Goal: Find specific page/section: Find specific page/section

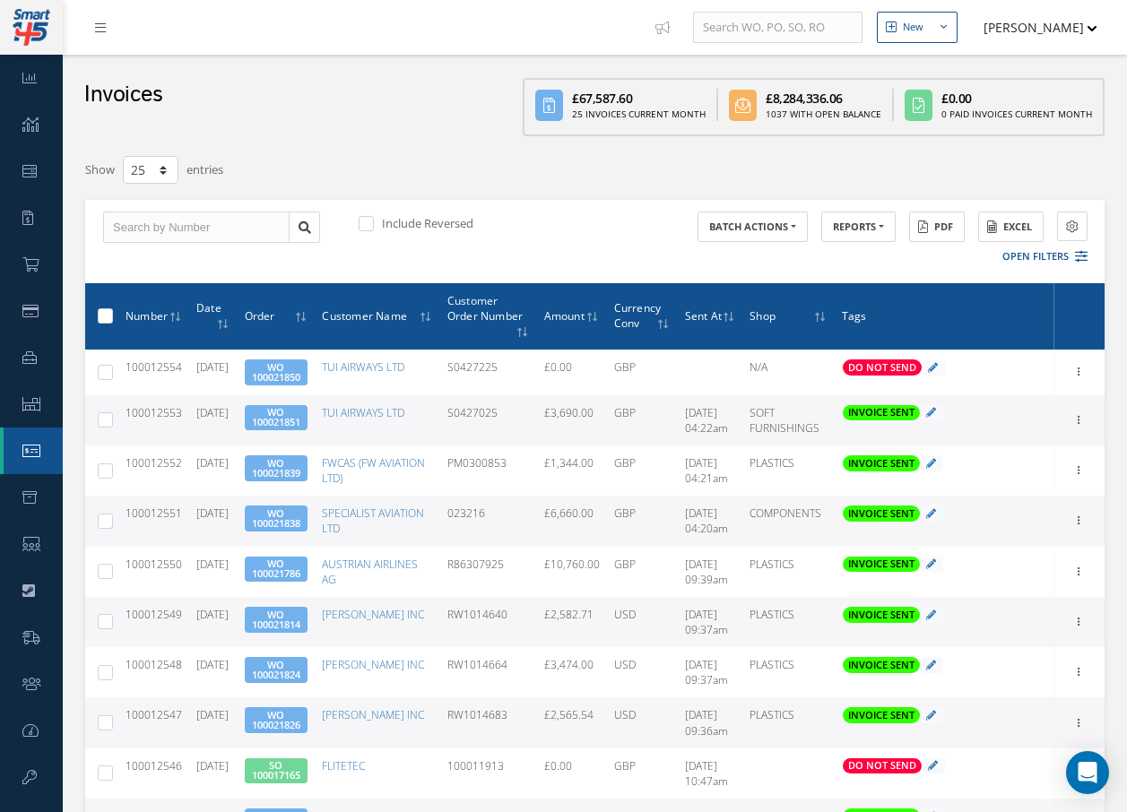
select select "25"
click at [1081, 257] on icon at bounding box center [1081, 256] width 13 height 13
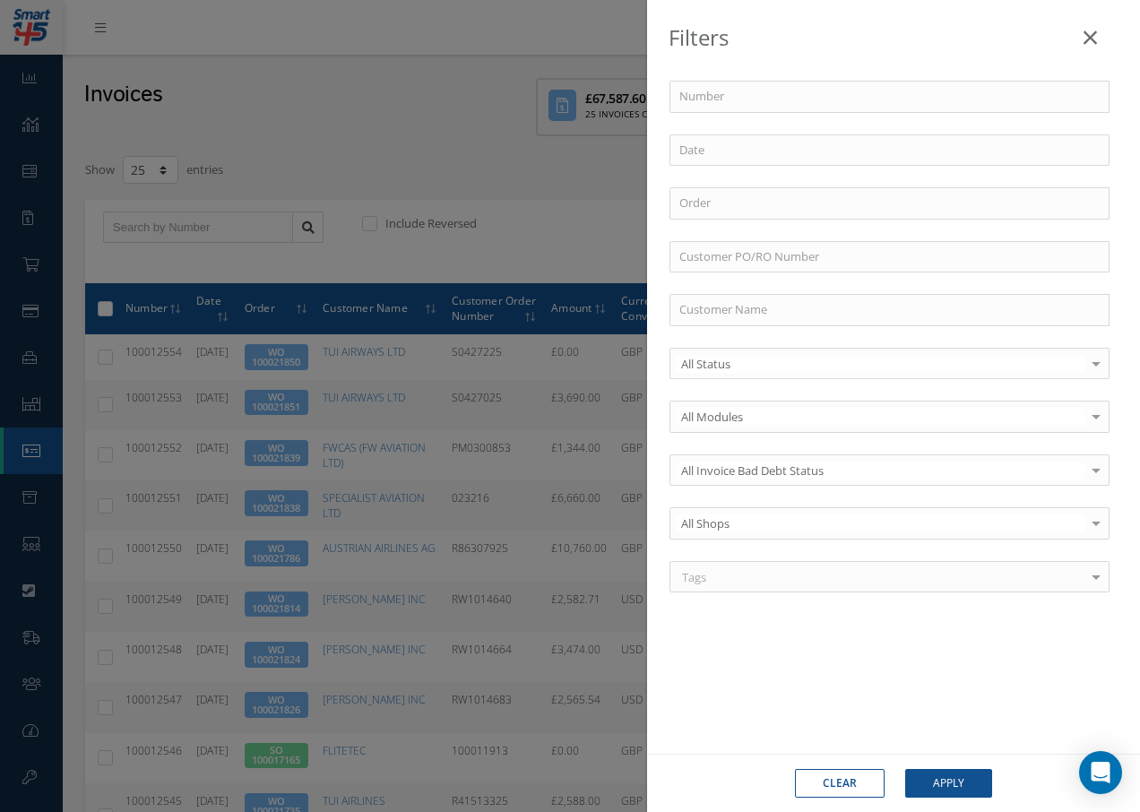
click at [589, 184] on div "Filters Number Order Customer PO/RO Number Customer Name All Status All Status …" at bounding box center [570, 406] width 1140 height 812
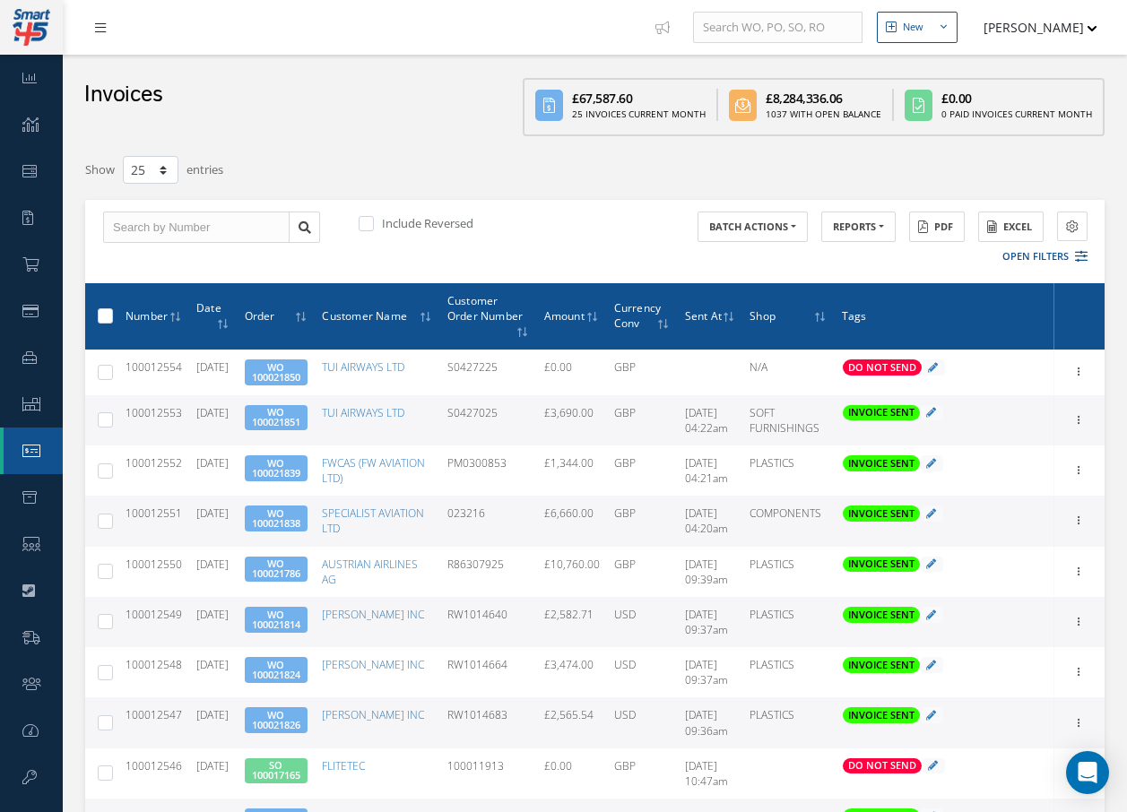
click at [108, 28] on link at bounding box center [105, 28] width 48 height 30
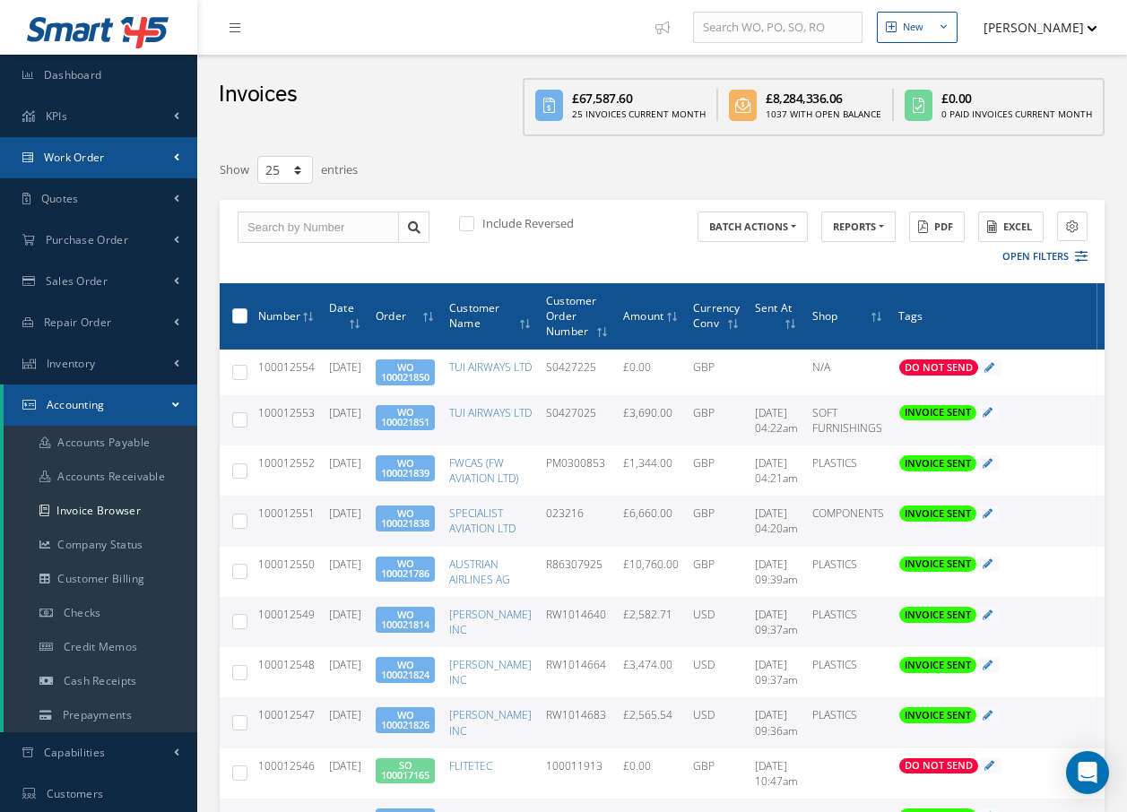
click at [55, 156] on span "Work Order" at bounding box center [74, 157] width 61 height 15
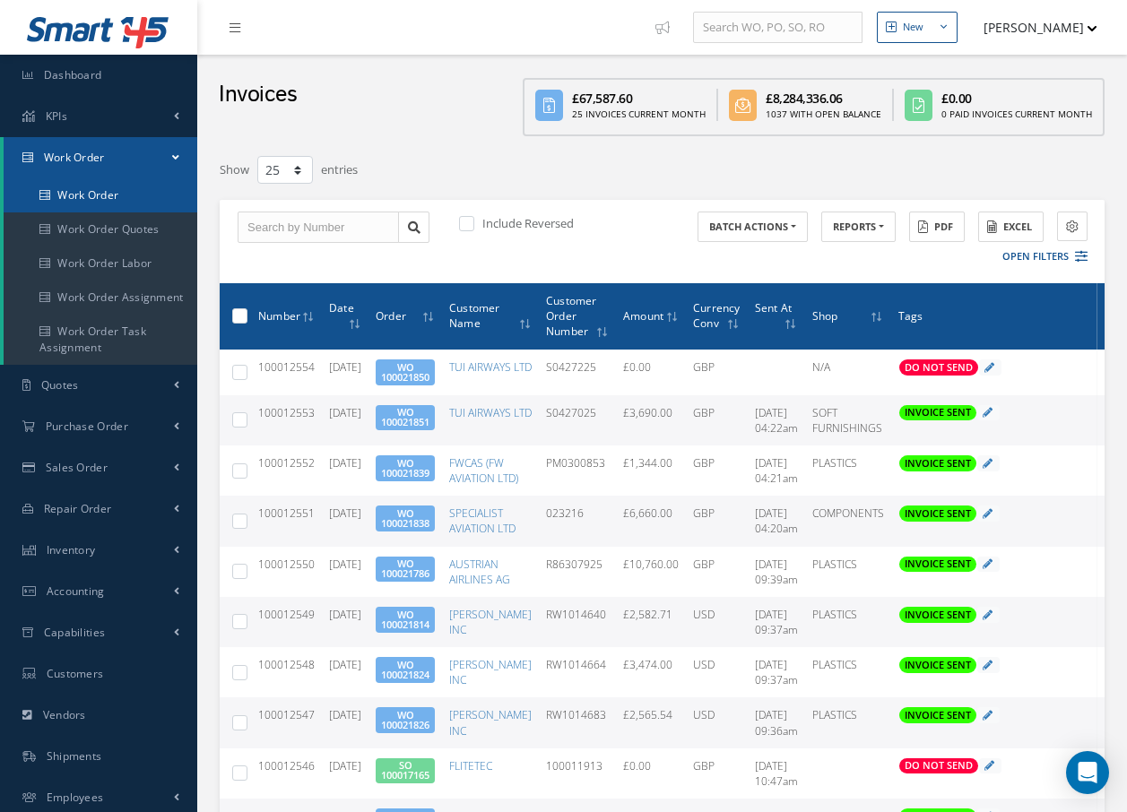
click at [76, 191] on link "Work Order" at bounding box center [101, 195] width 194 height 34
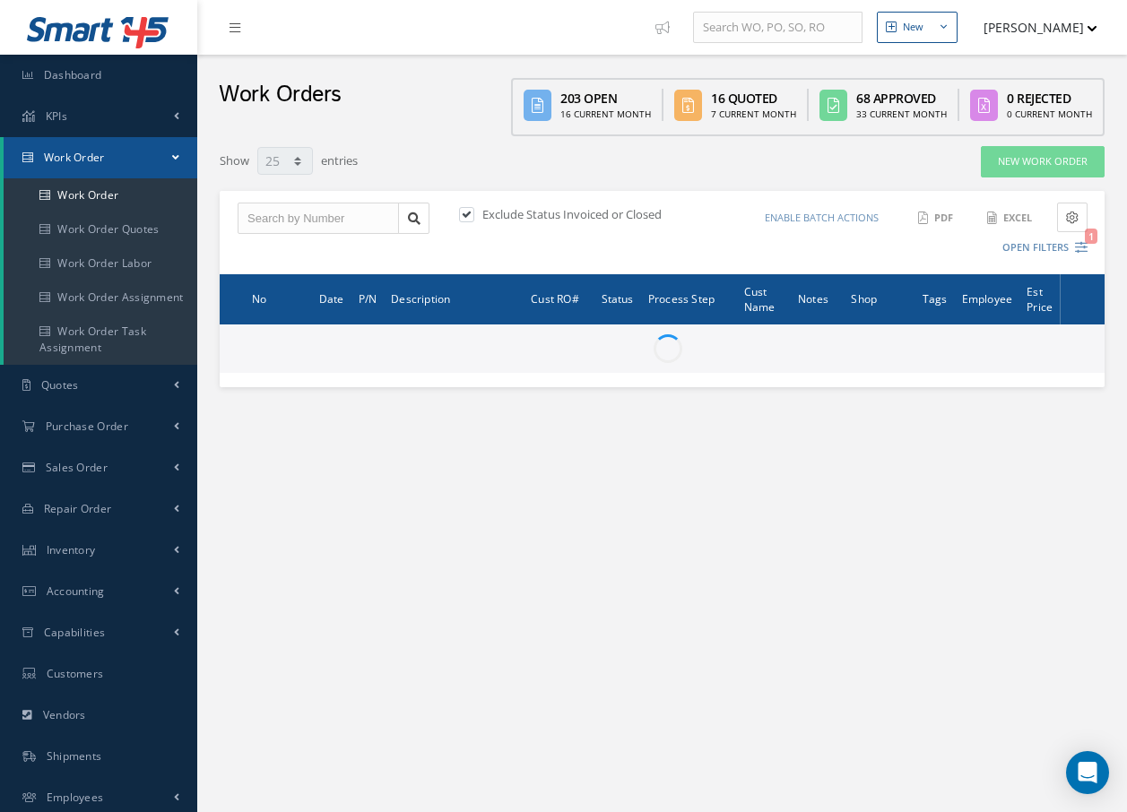
select select "25"
type input "All Work Request"
type input "All Work Performed"
type input "All Status"
type input "WO Part Status"
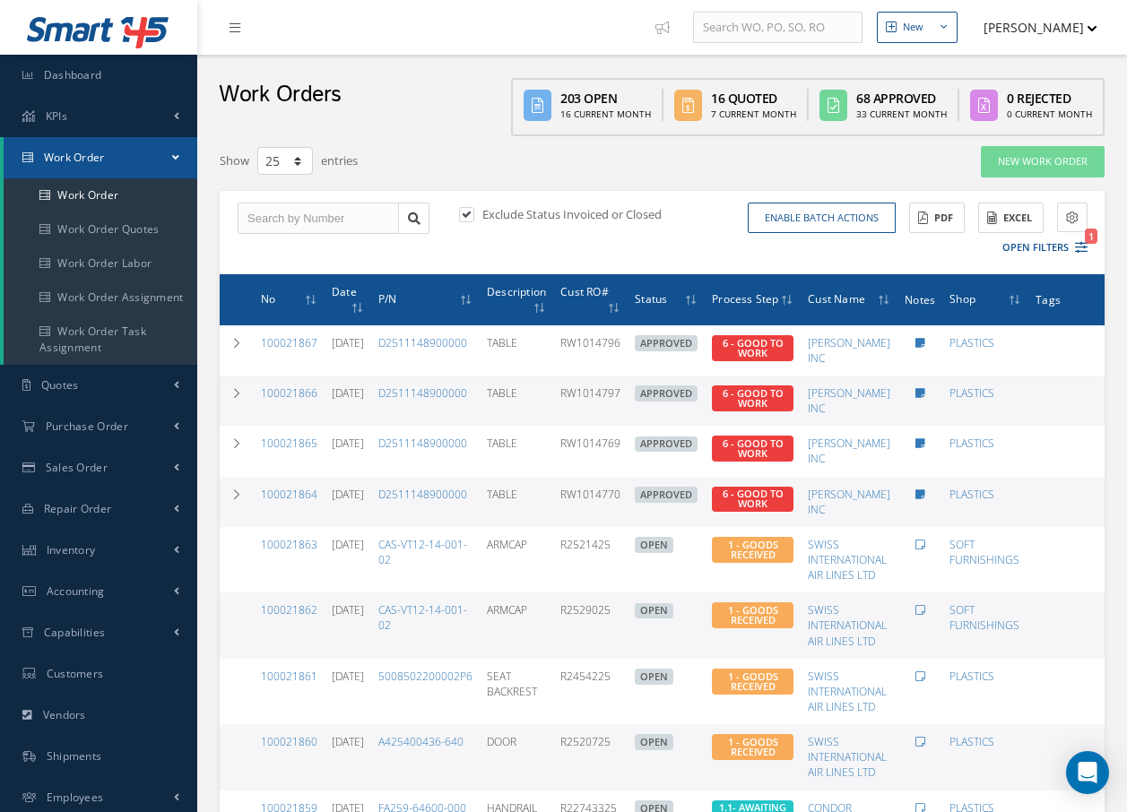
click at [1088, 246] on div "Enable batch actions Update Work Orders Close Work Orders ACTIONS Receive Payme…" at bounding box center [877, 233] width 431 height 60
click at [1081, 248] on icon "1" at bounding box center [1081, 247] width 13 height 13
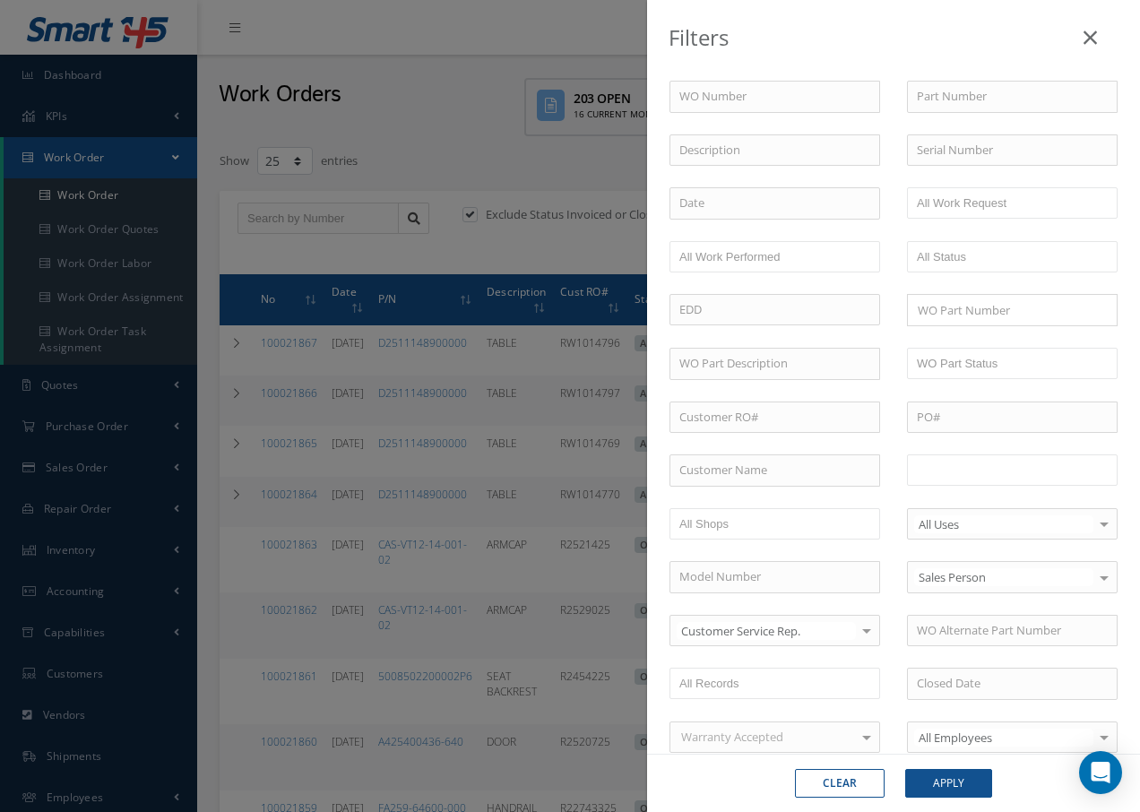
click at [1016, 477] on input "text" at bounding box center [974, 470] width 114 height 22
click at [938, 788] on button "Apply" at bounding box center [948, 783] width 87 height 29
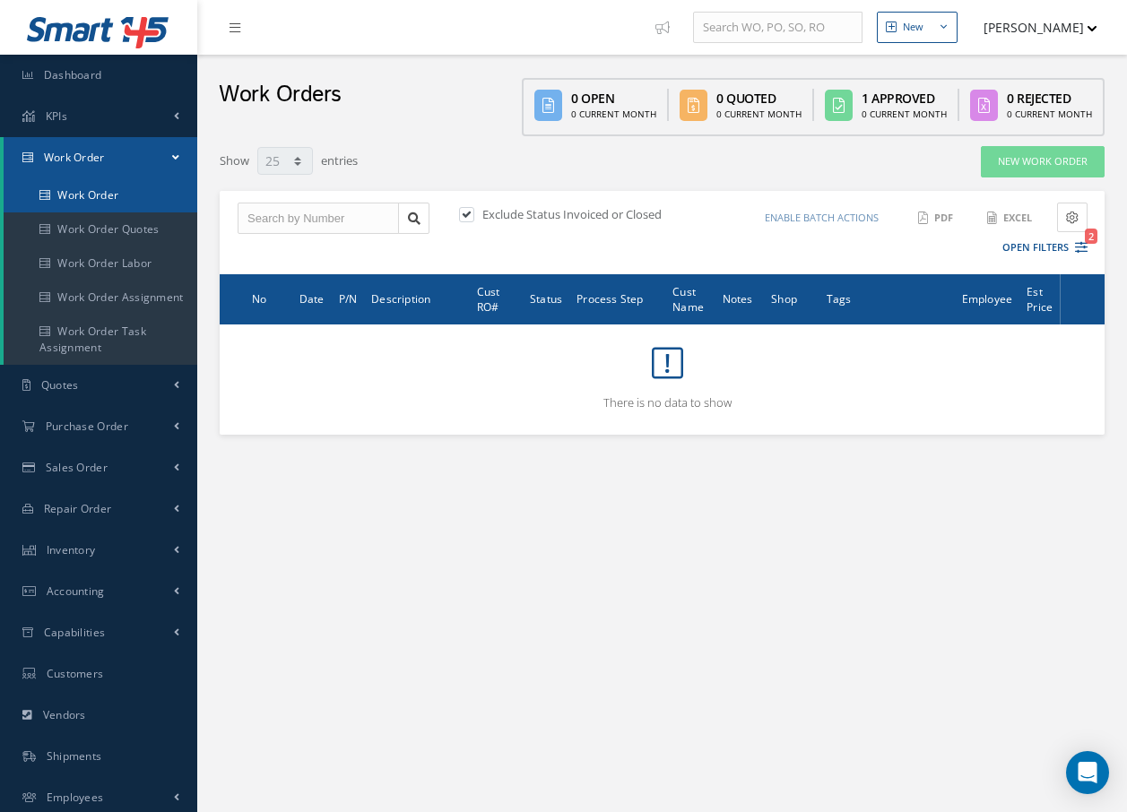
click at [137, 199] on link "Work Order" at bounding box center [101, 195] width 194 height 34
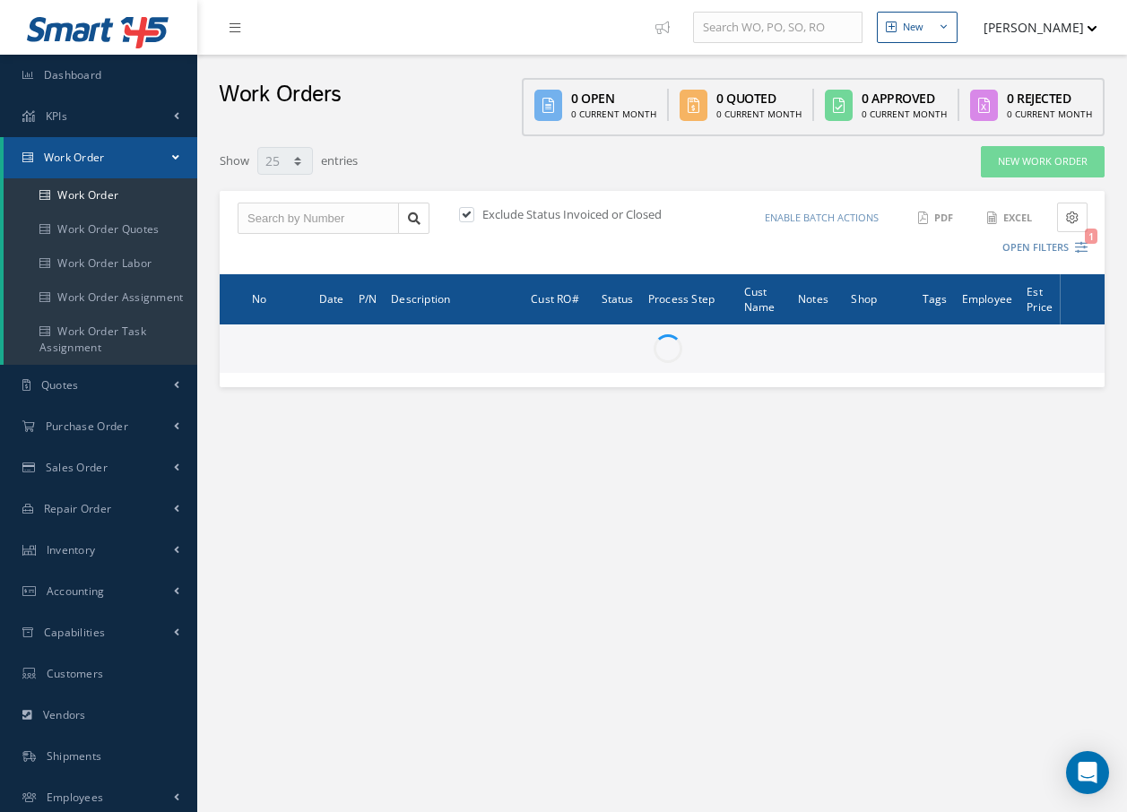
select select "25"
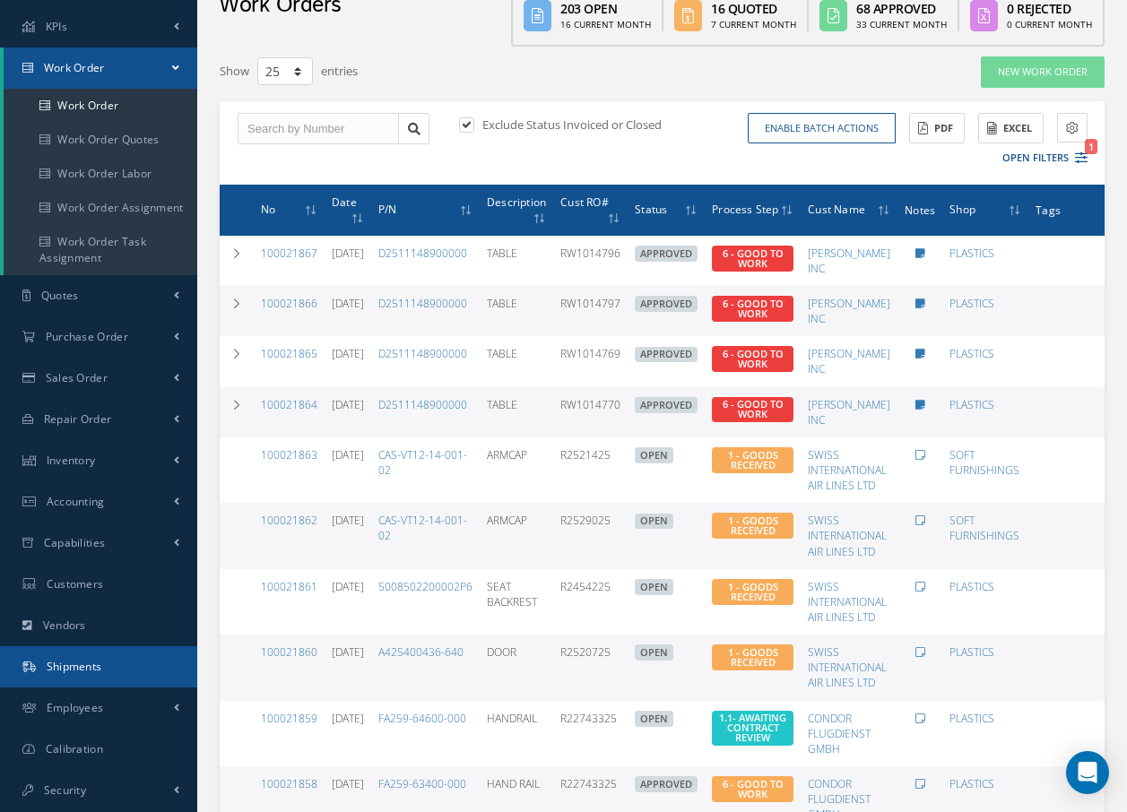
scroll to position [179, 0]
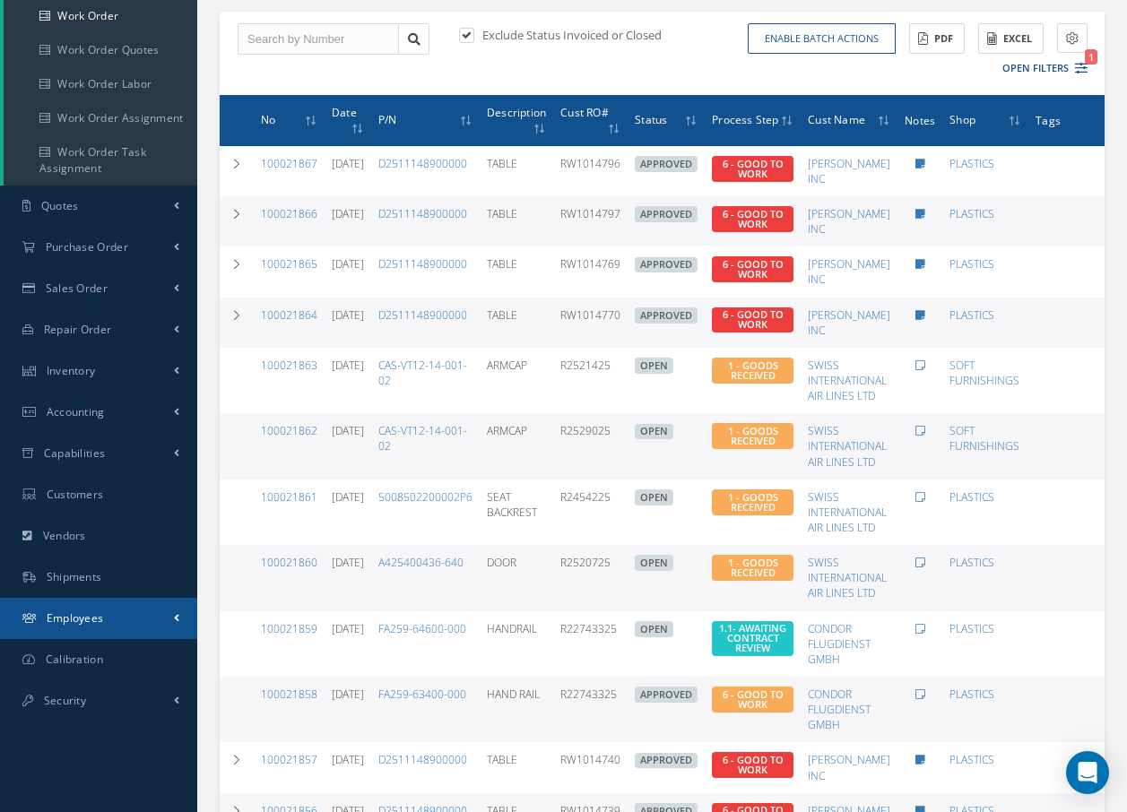
click at [161, 618] on link "Employees" at bounding box center [98, 618] width 197 height 41
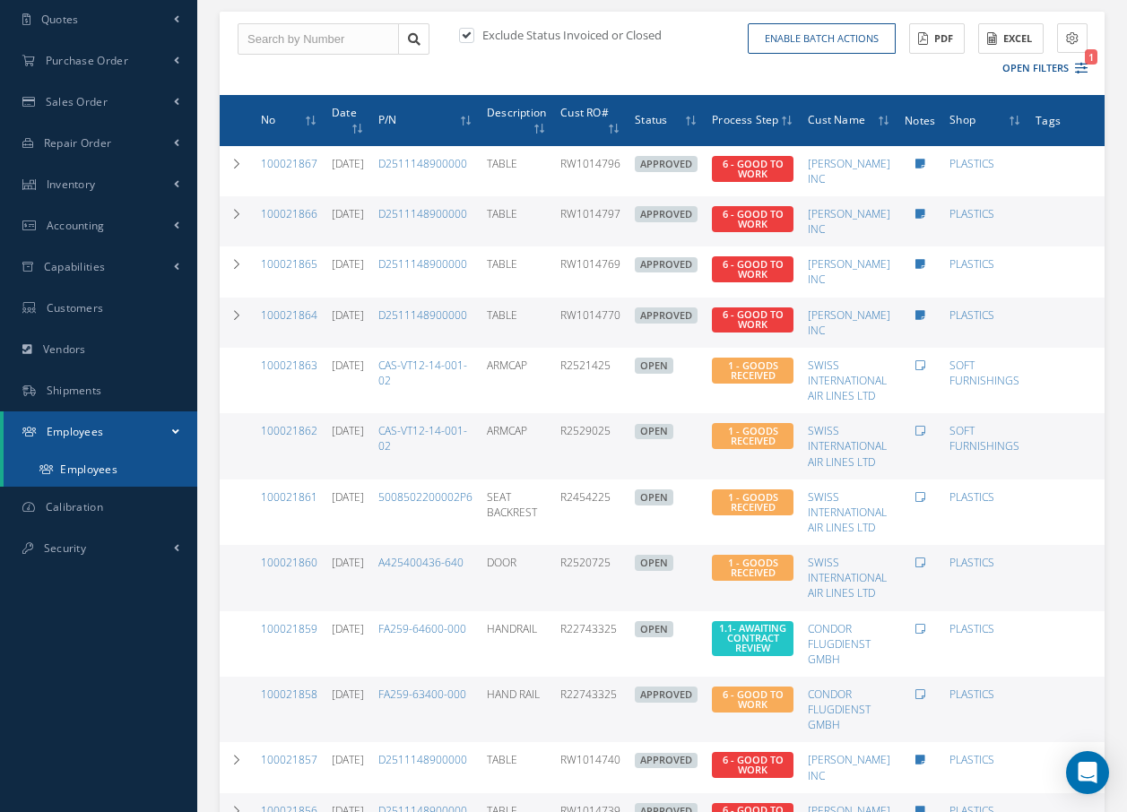
click at [83, 466] on link "Employees" at bounding box center [101, 470] width 194 height 34
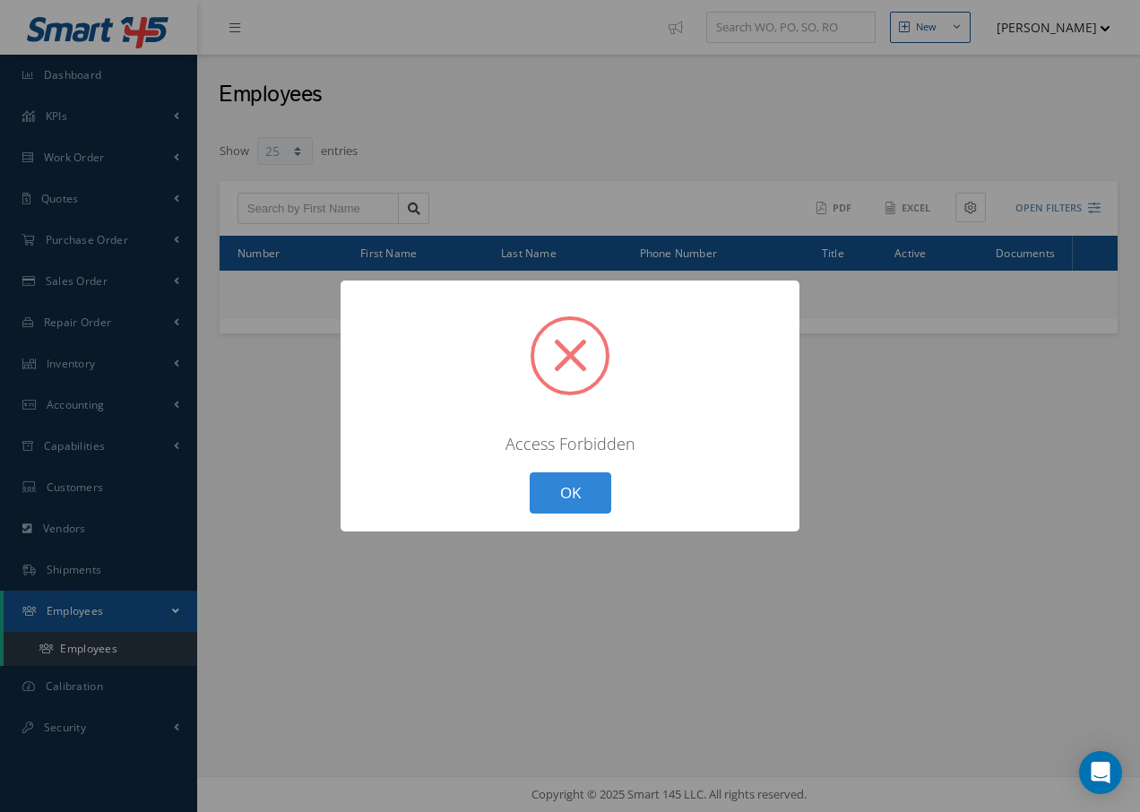
select select "25"
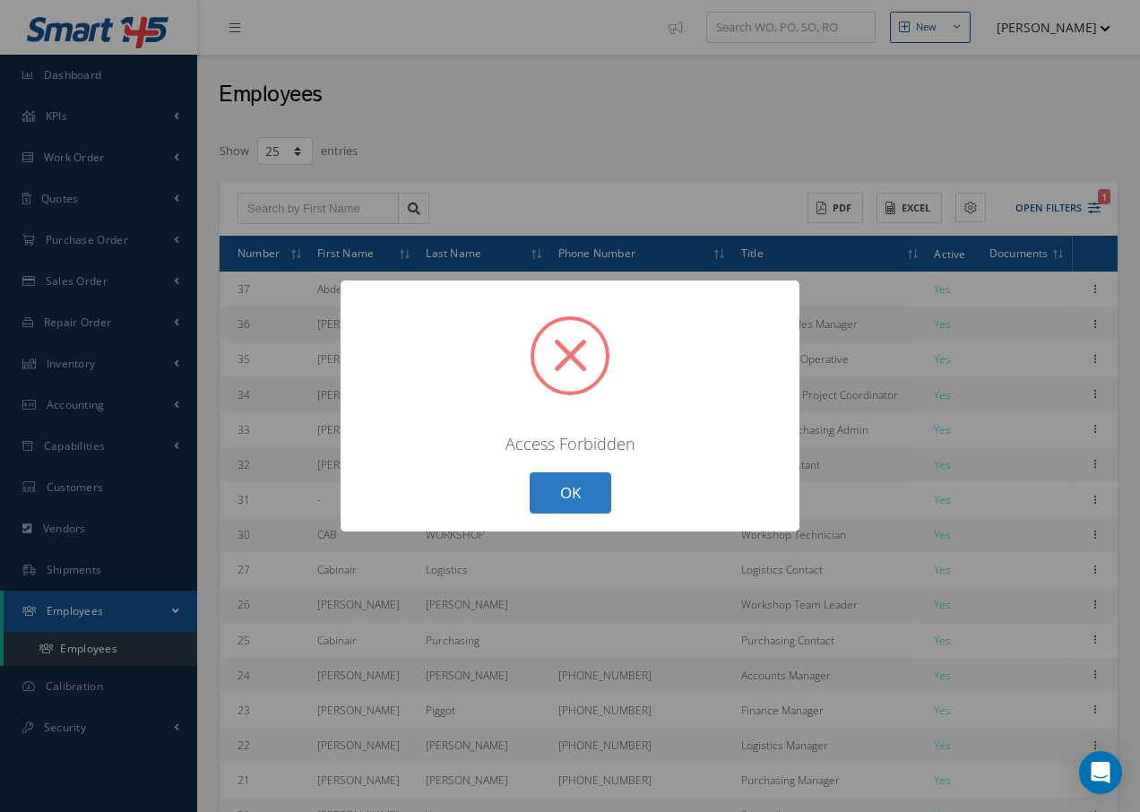
click at [573, 495] on button "OK" at bounding box center [571, 493] width 82 height 42
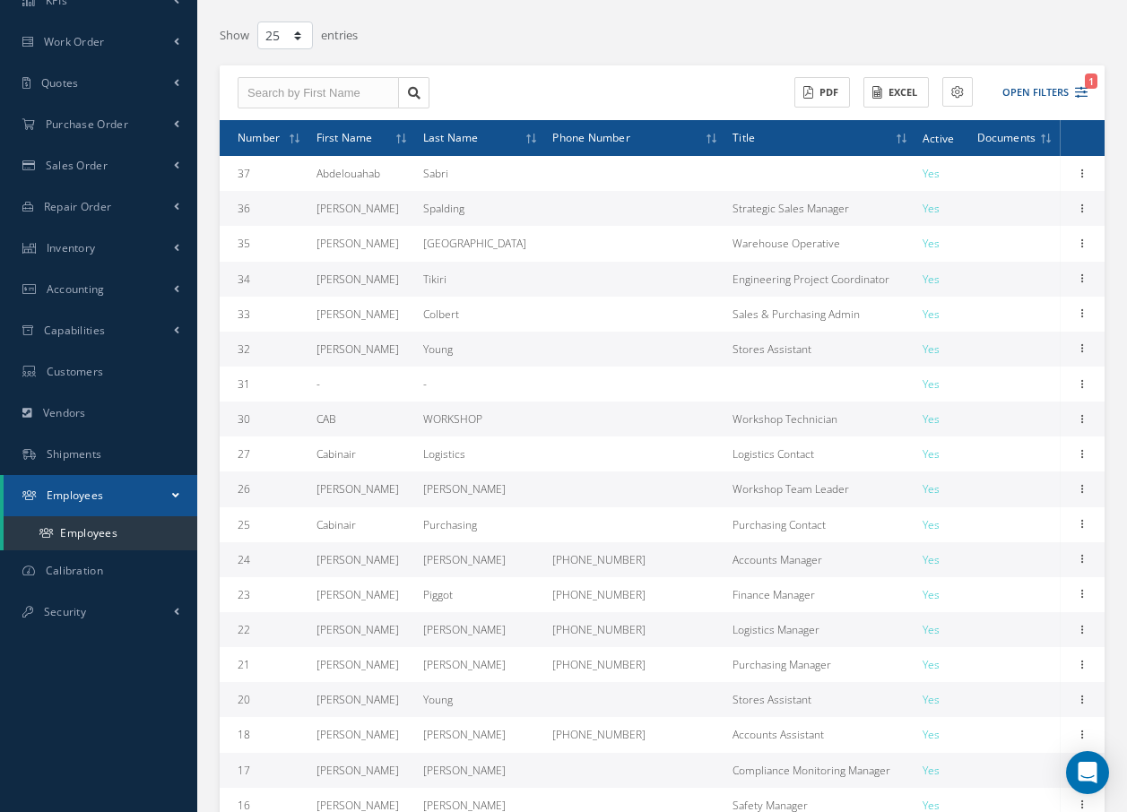
scroll to position [26, 0]
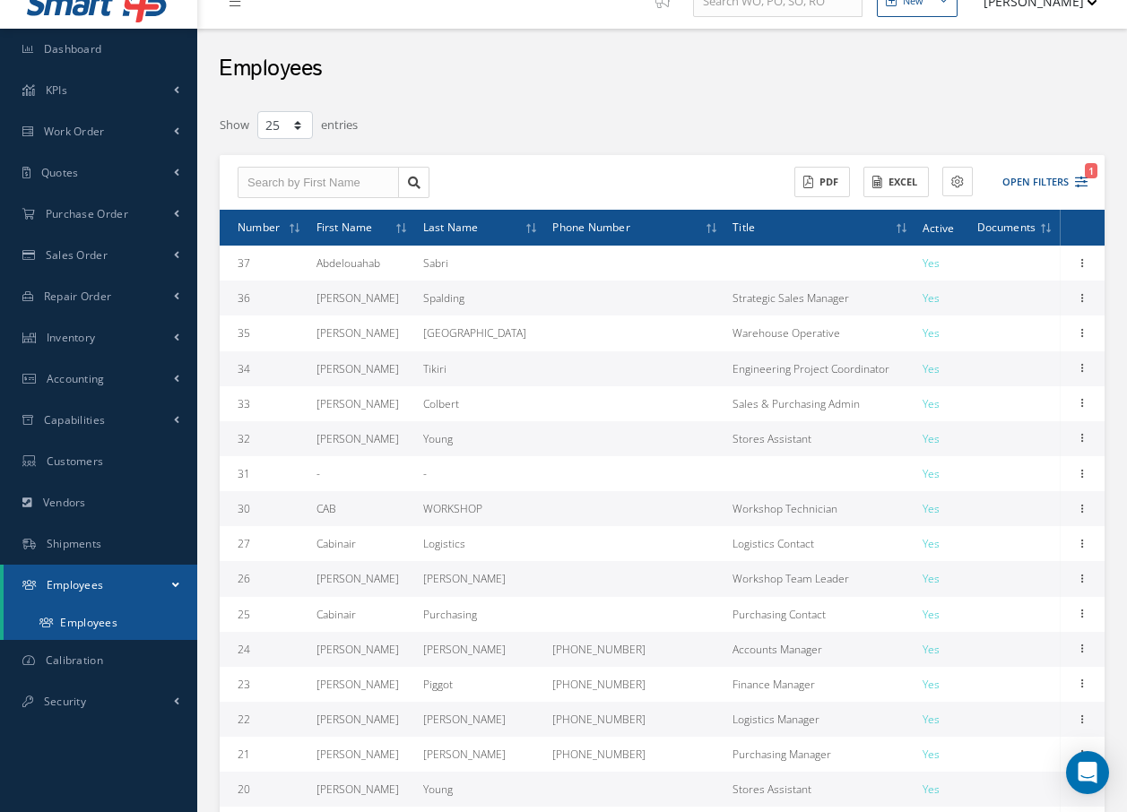
click at [103, 619] on link "Employees" at bounding box center [101, 623] width 194 height 34
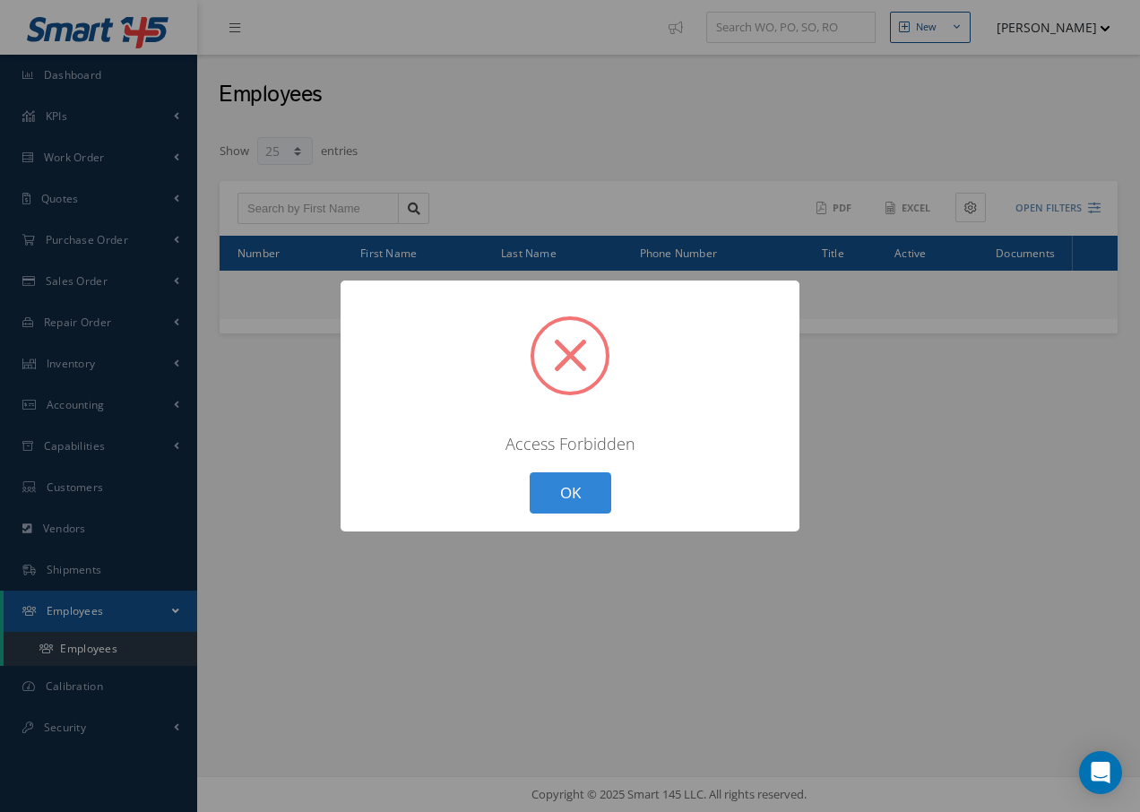
select select "25"
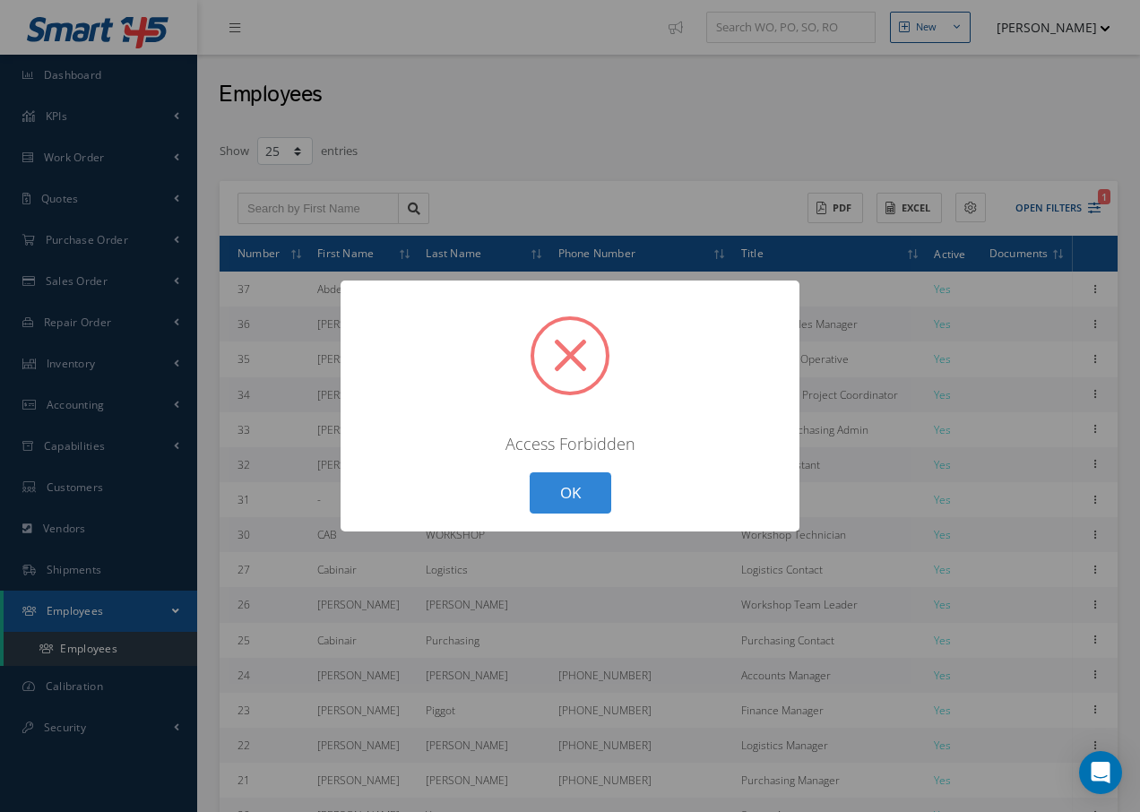
click at [108, 686] on div "? ! i × Access Forbidden OK Cancel" at bounding box center [570, 406] width 1140 height 812
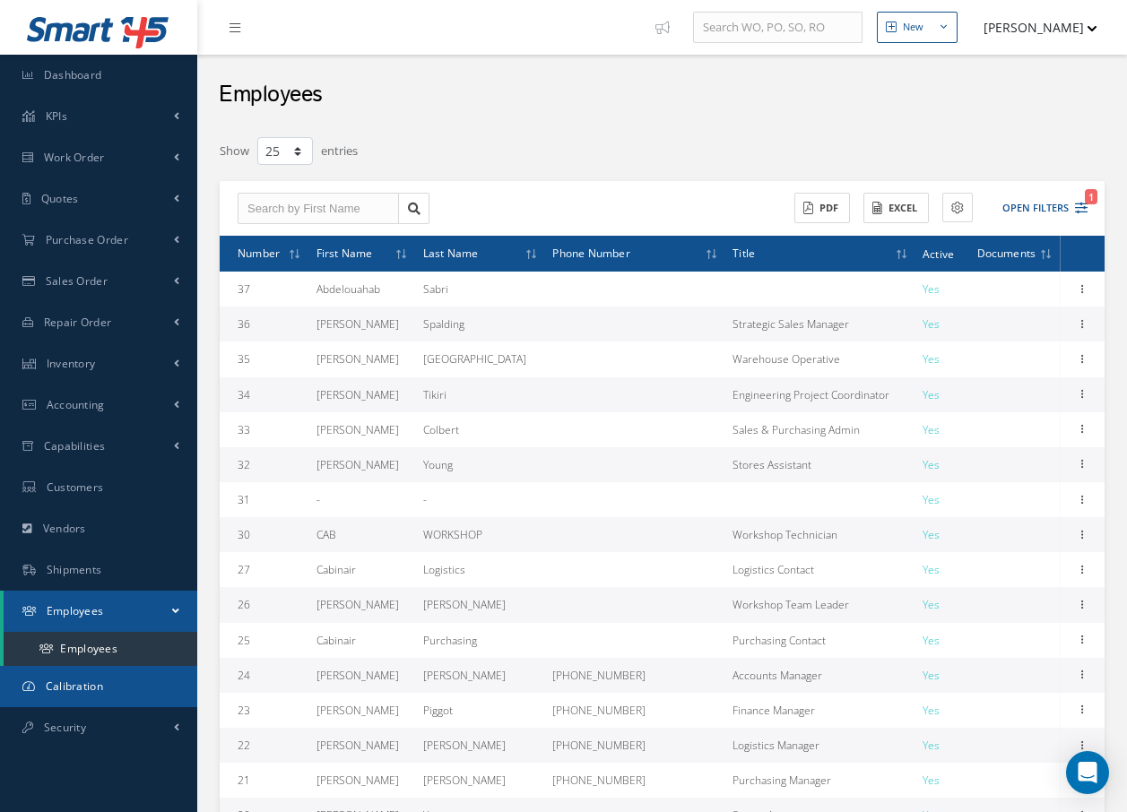
click at [91, 683] on span "Calibration" at bounding box center [74, 686] width 57 height 15
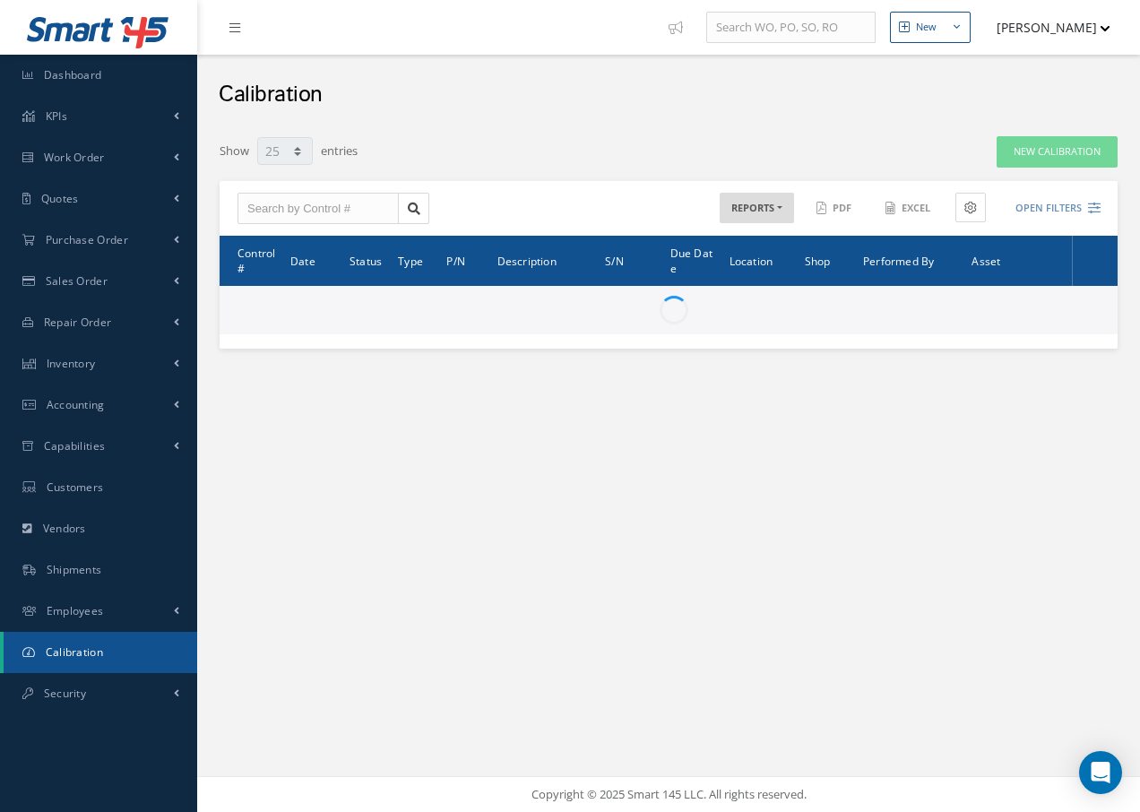
select select "25"
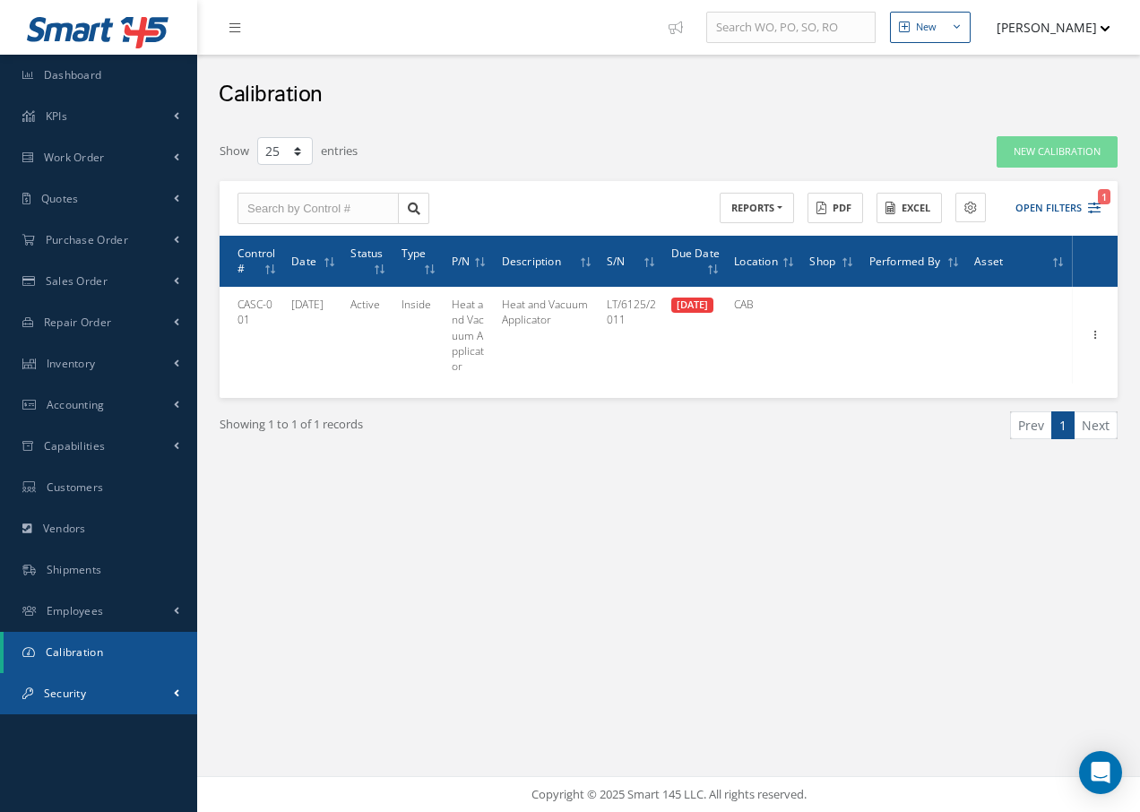
click at [77, 692] on span "Security" at bounding box center [65, 693] width 42 height 15
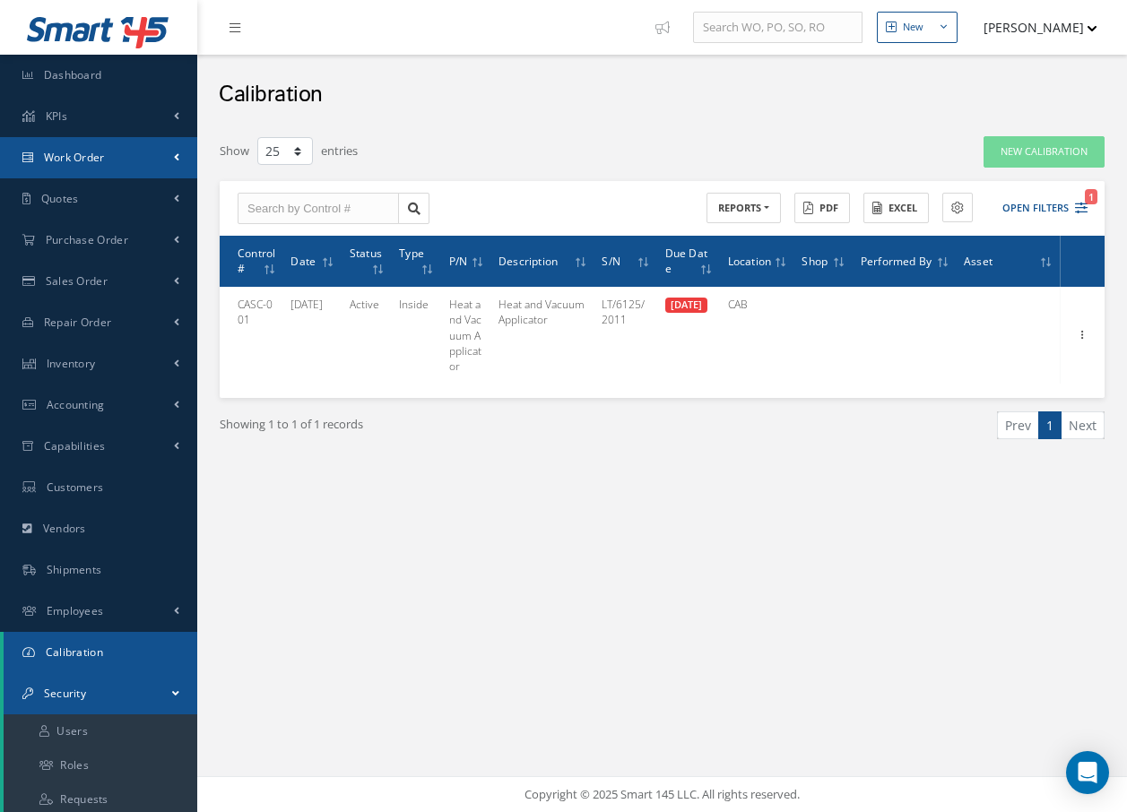
click at [88, 152] on span "Work Order" at bounding box center [74, 157] width 61 height 15
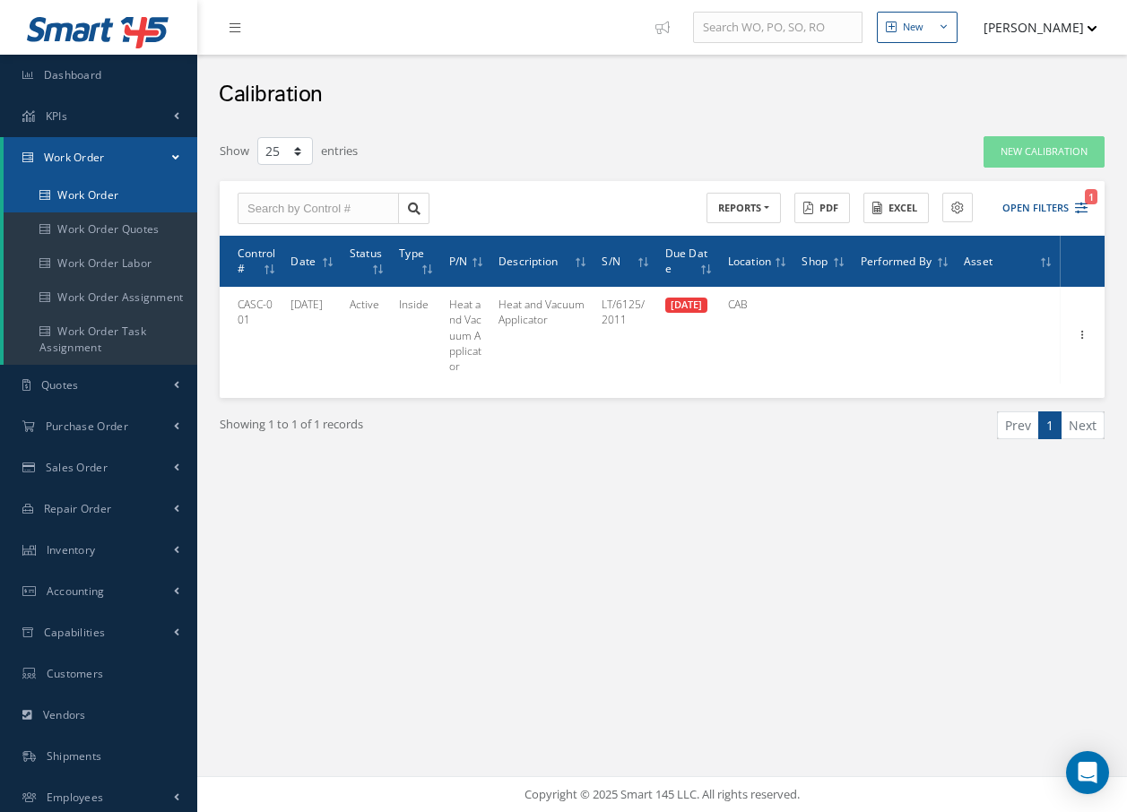
click at [97, 197] on link "Work Order" at bounding box center [101, 195] width 194 height 34
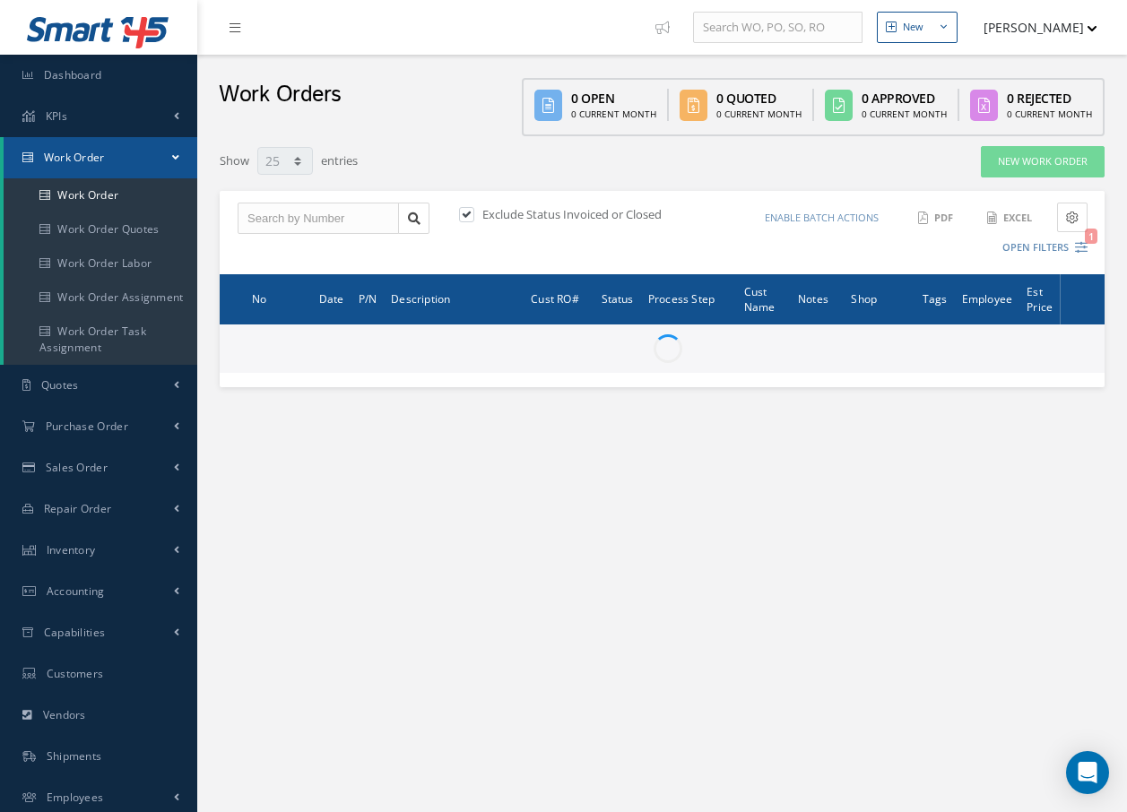
select select "25"
type input "All Work Request"
type input "All Work Performed"
type input "All Status"
type input "WO Part Status"
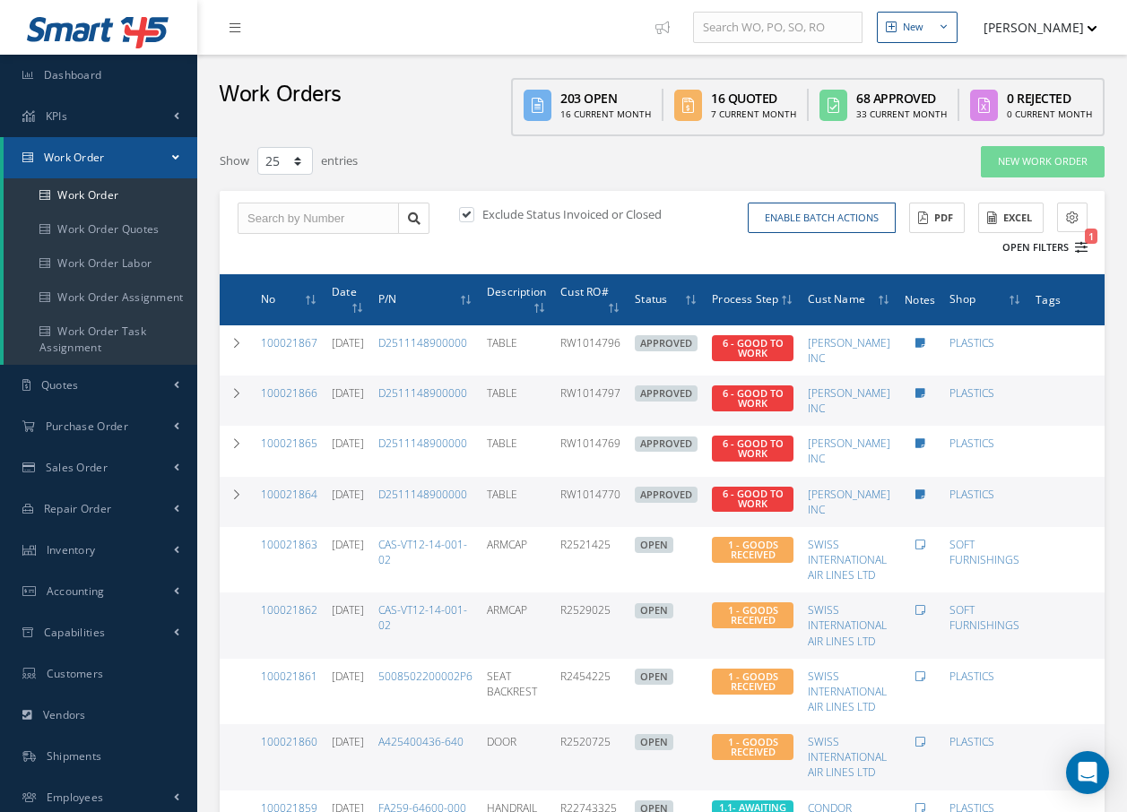
click at [1077, 246] on icon "1" at bounding box center [1081, 247] width 13 height 13
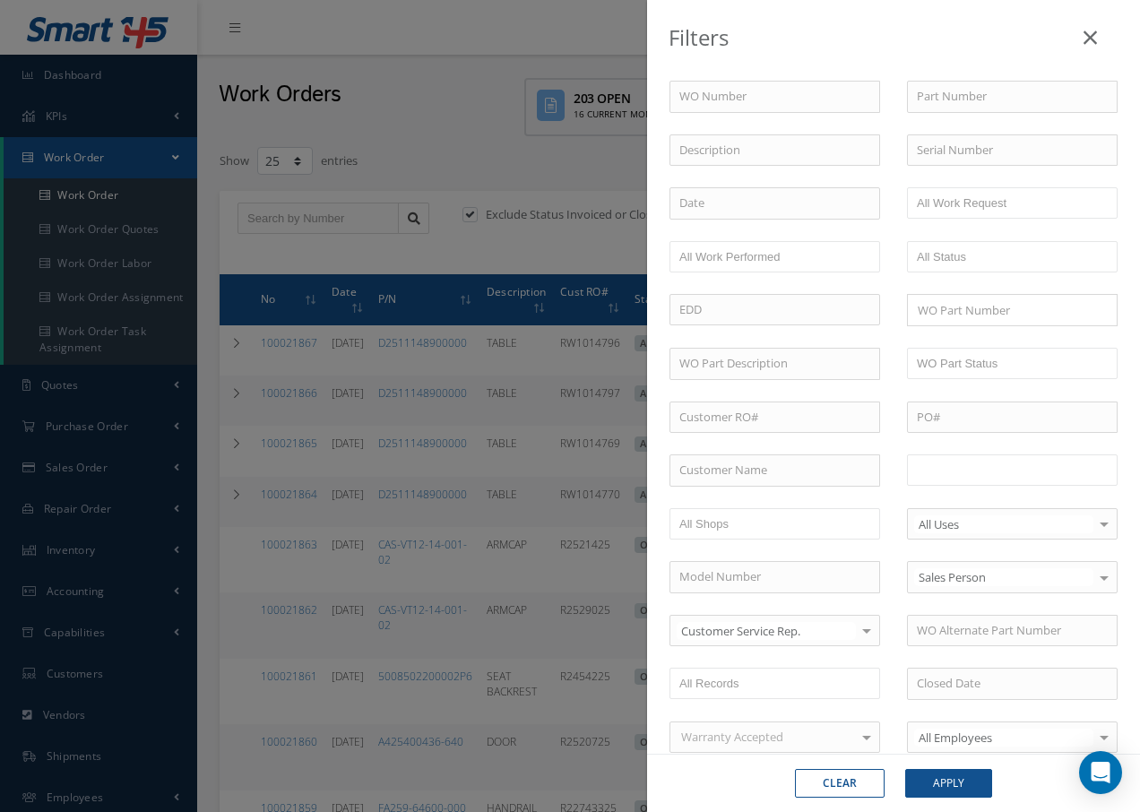
click at [1013, 466] on input "text" at bounding box center [974, 470] width 114 height 22
click at [954, 791] on button "Apply" at bounding box center [948, 783] width 87 height 29
